Goal: Task Accomplishment & Management: Use online tool/utility

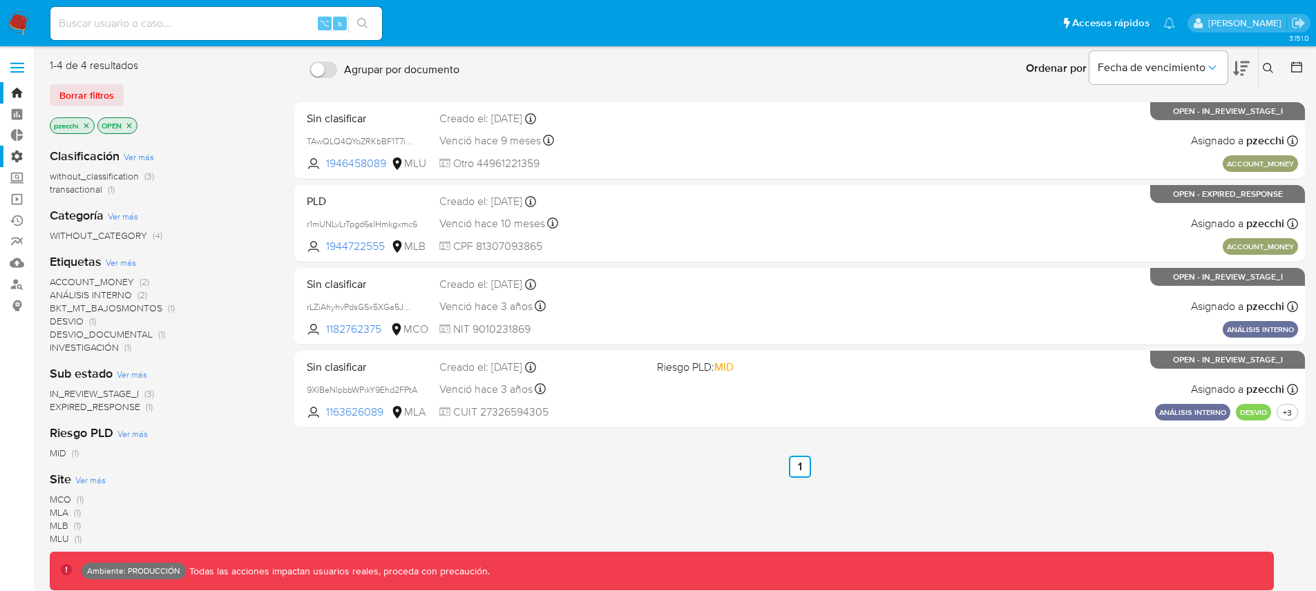
click at [19, 158] on label "Administración" at bounding box center [82, 156] width 164 height 21
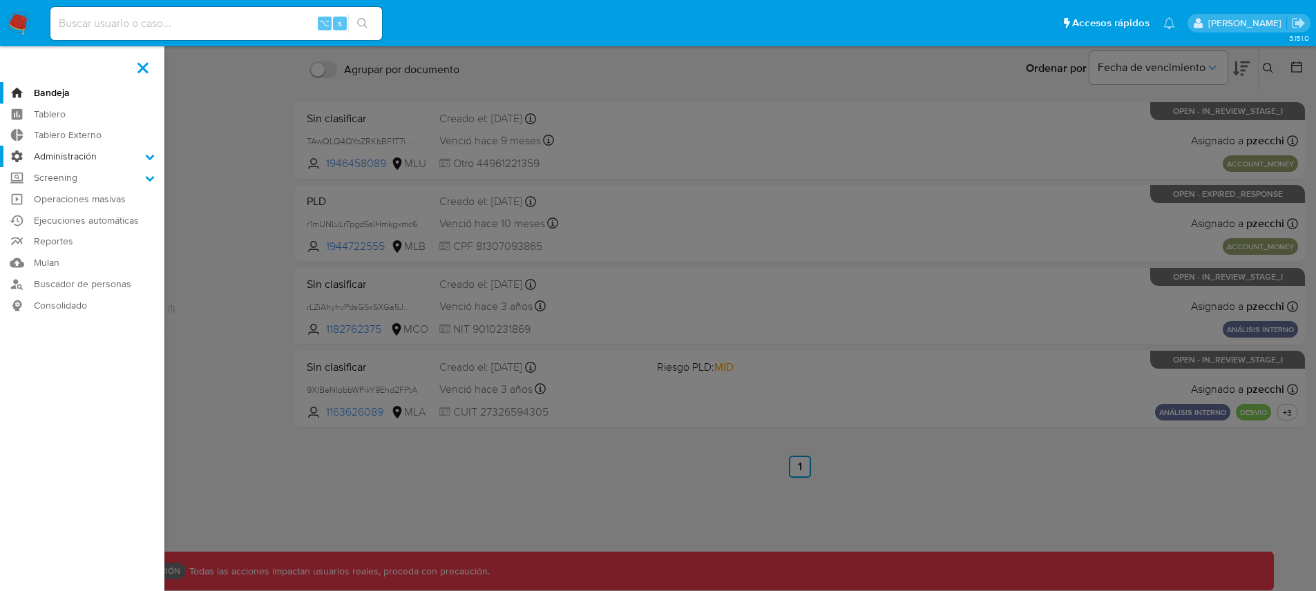
click at [0, 0] on input "Administración" at bounding box center [0, 0] width 0 height 0
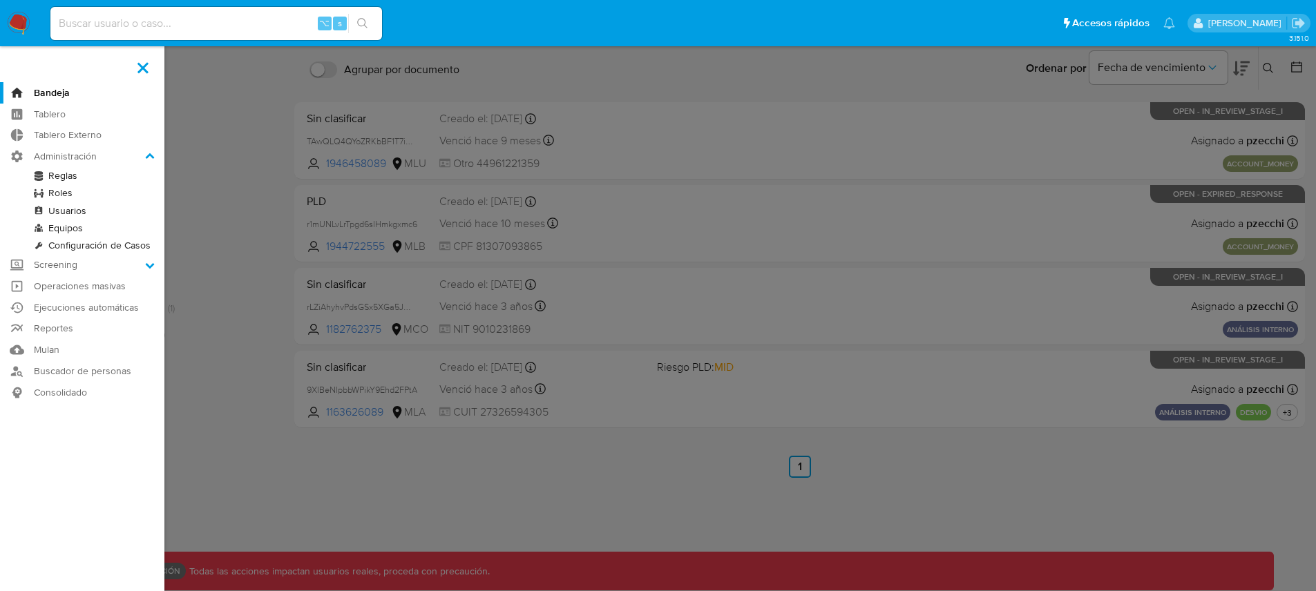
click at [68, 176] on link "Reglas" at bounding box center [82, 175] width 164 height 17
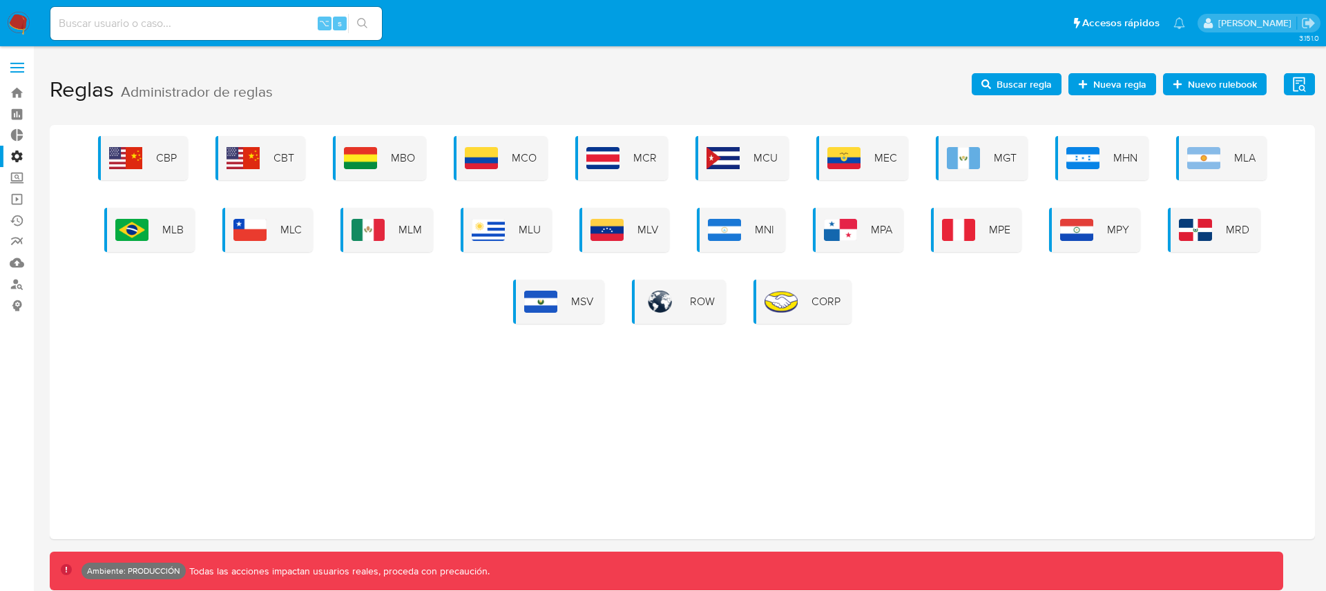
click at [1026, 84] on span "Buscar regla" at bounding box center [1024, 84] width 55 height 22
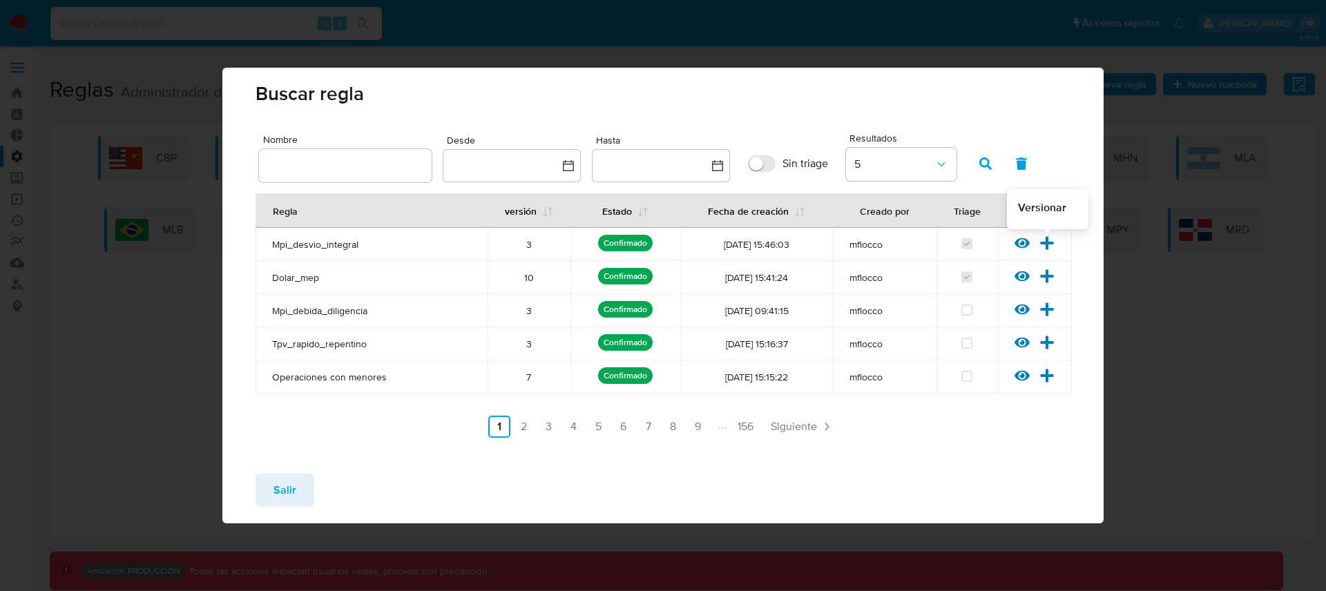
click at [1047, 247] on icon at bounding box center [1046, 242] width 13 height 13
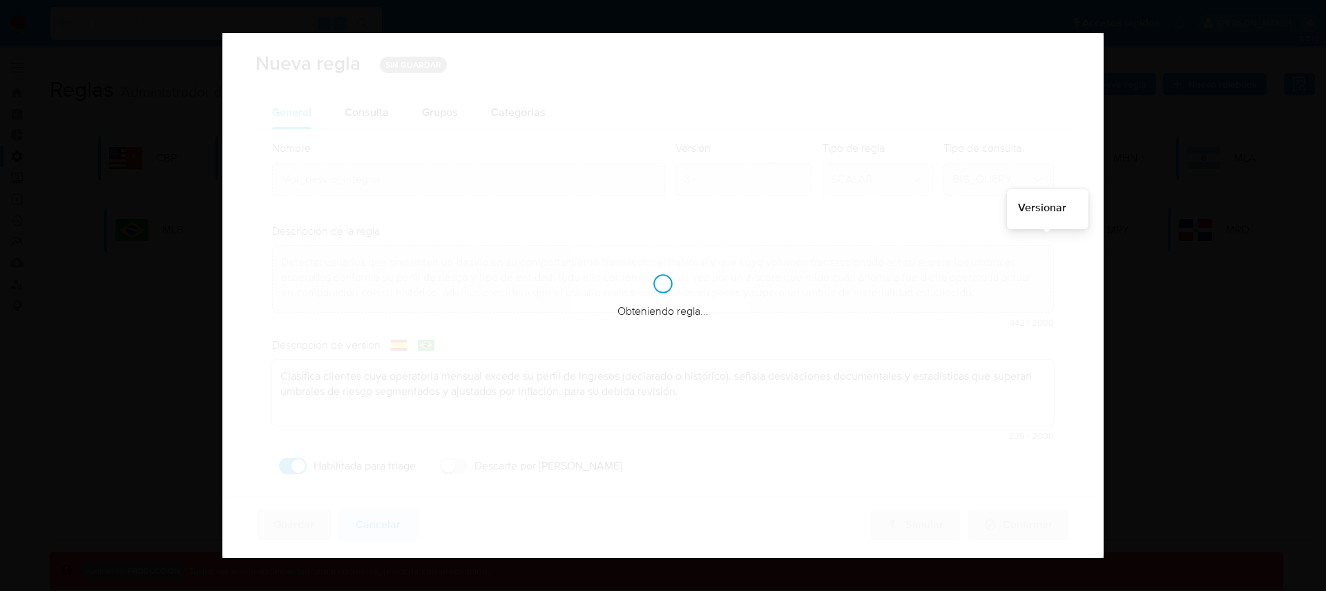
checkbox input "true"
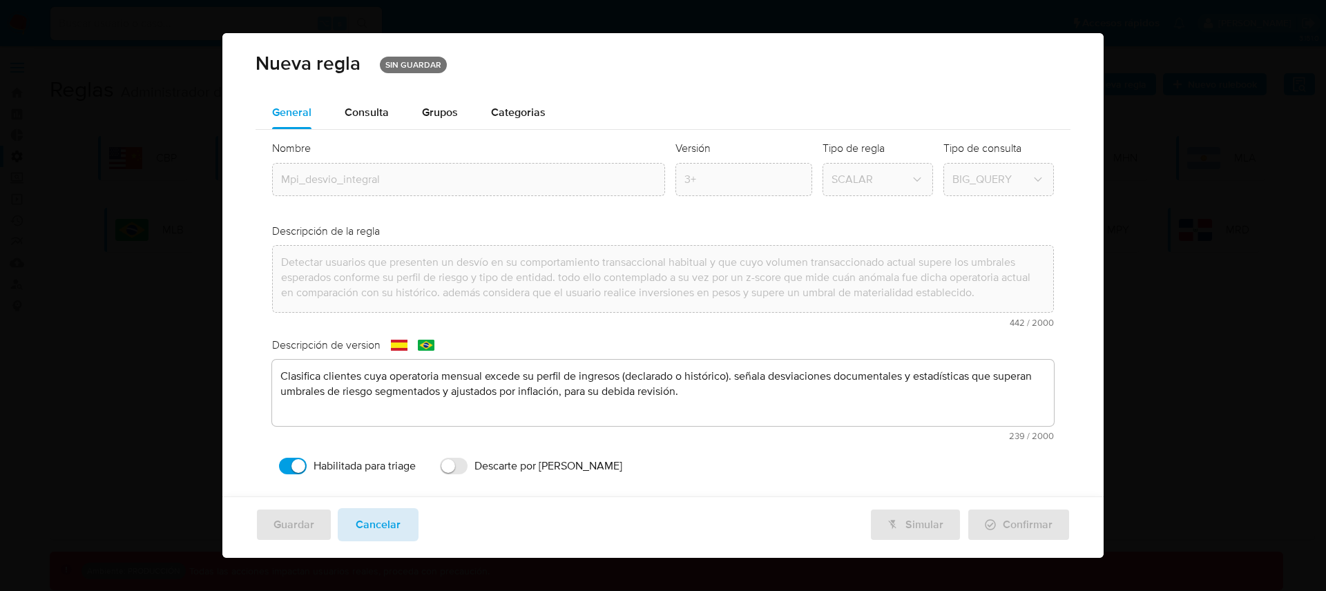
click at [387, 529] on span "Cancelar" at bounding box center [378, 525] width 45 height 30
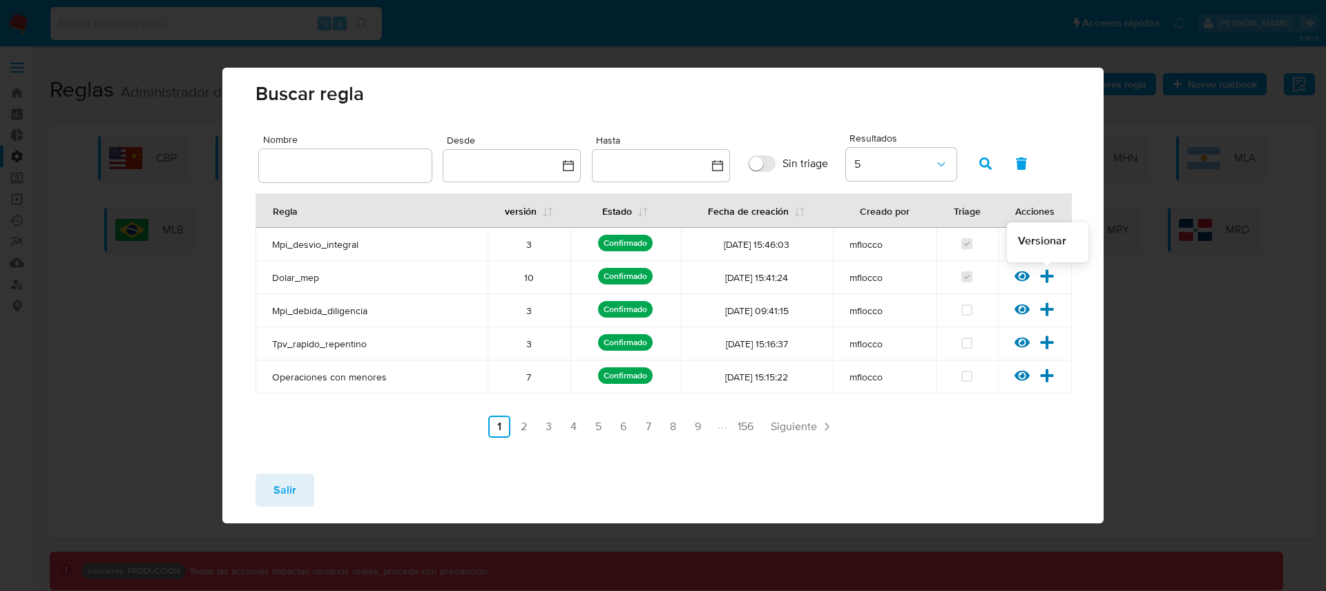
click at [1048, 275] on icon at bounding box center [1046, 275] width 13 height 13
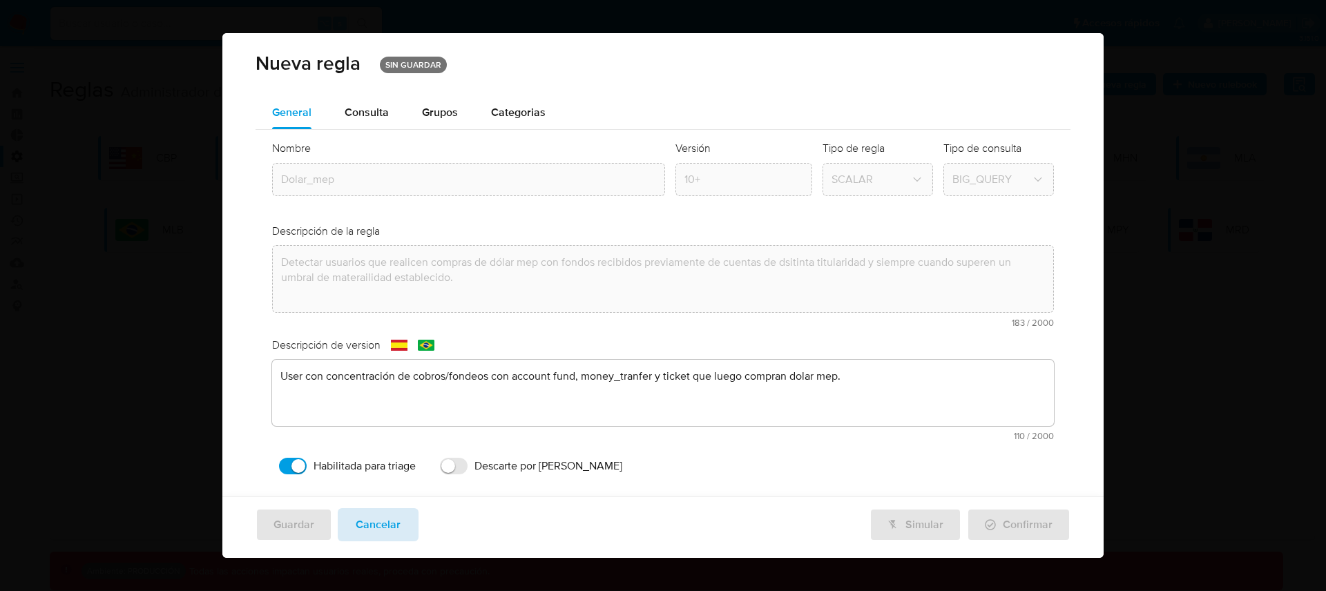
click at [382, 522] on span "Cancelar" at bounding box center [378, 525] width 45 height 30
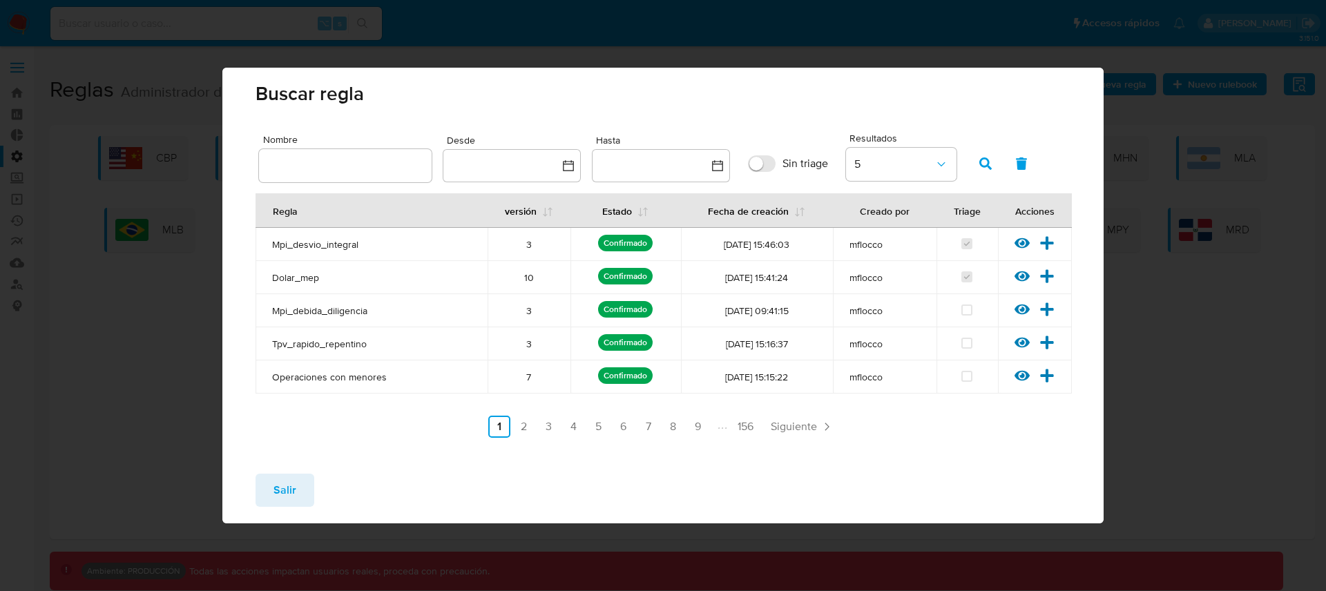
click at [288, 486] on span "Salir" at bounding box center [284, 490] width 23 height 30
